Goal: Navigation & Orientation: Find specific page/section

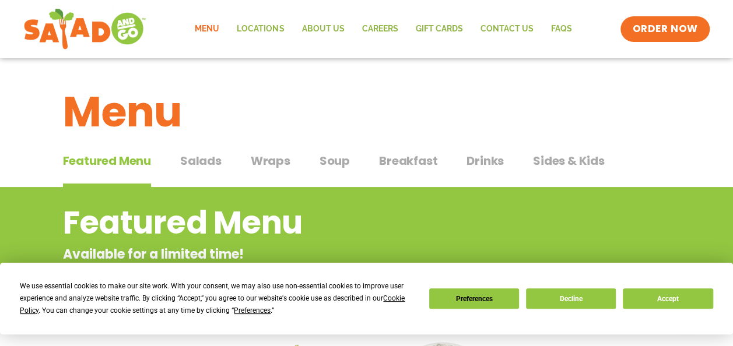
click at [208, 26] on link "Menu" at bounding box center [207, 29] width 42 height 27
click at [584, 297] on button "Decline" at bounding box center [571, 299] width 90 height 20
